Goal: Check status

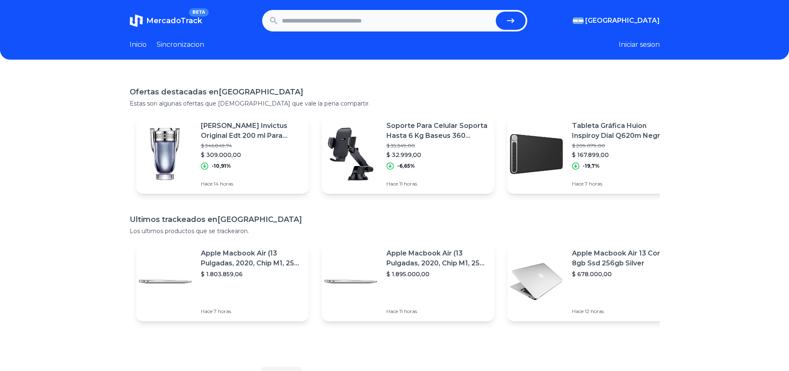
paste input "**********"
click at [516, 23] on icon "submit" at bounding box center [511, 21] width 10 height 10
type input "**********"
